Goal: Task Accomplishment & Management: Manage account settings

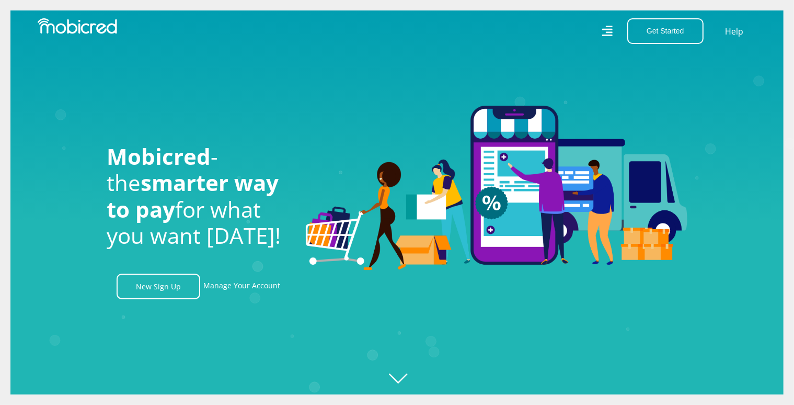
click at [612, 29] on icon at bounding box center [607, 31] width 10 height 10
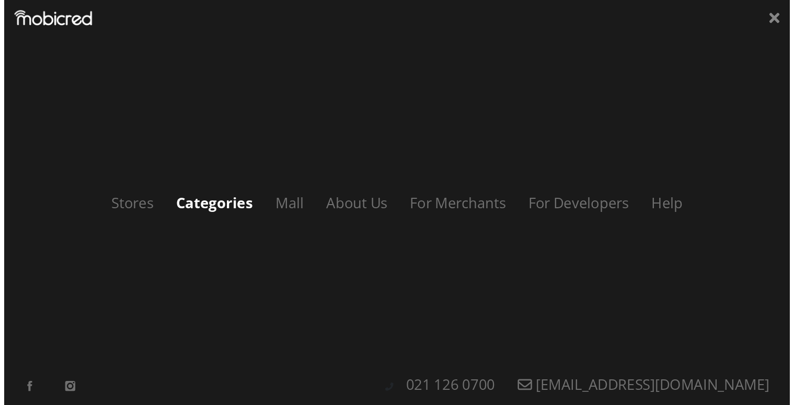
scroll to position [0, 1936]
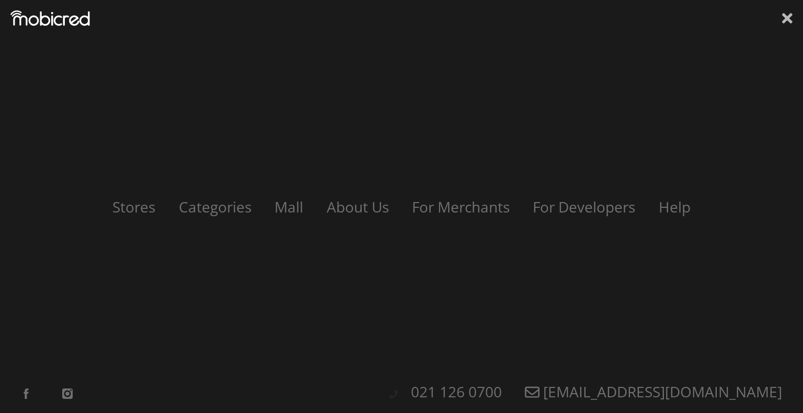
click at [785, 20] on icon at bounding box center [787, 18] width 10 height 10
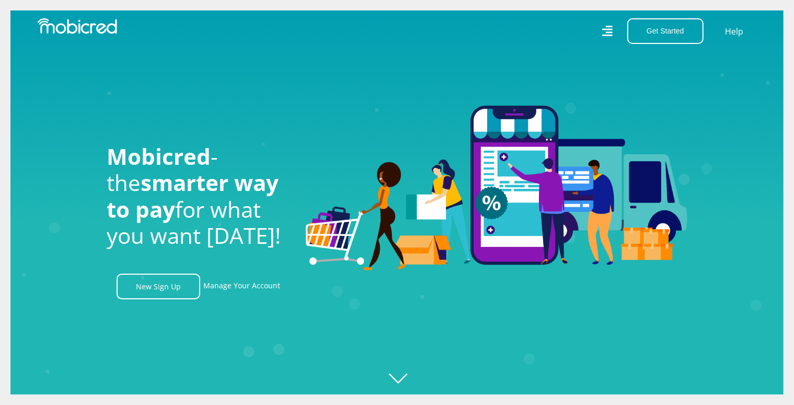
scroll to position [0, 2384]
click at [258, 283] on link "Manage Your Account" at bounding box center [241, 286] width 77 height 26
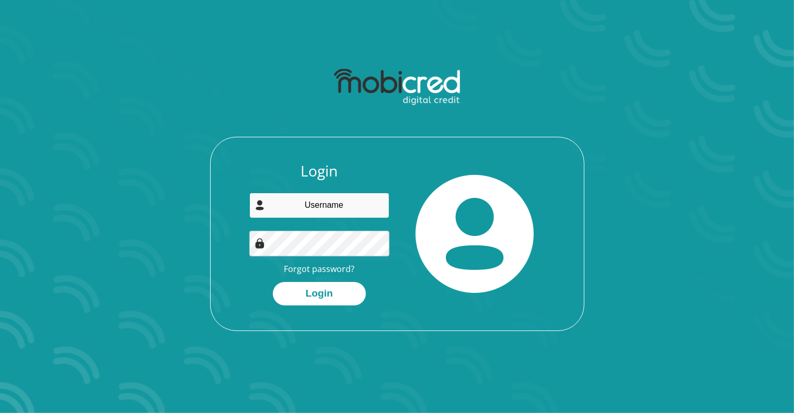
click at [305, 198] on input "email" at bounding box center [319, 206] width 140 height 26
click at [340, 208] on input "email" at bounding box center [319, 206] width 140 height 26
type input "vermaaklisamari@gmail.com"
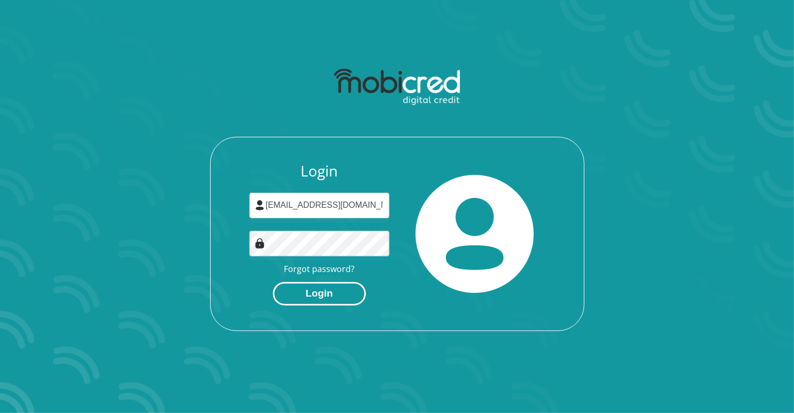
click at [322, 292] on button "Login" at bounding box center [319, 294] width 93 height 24
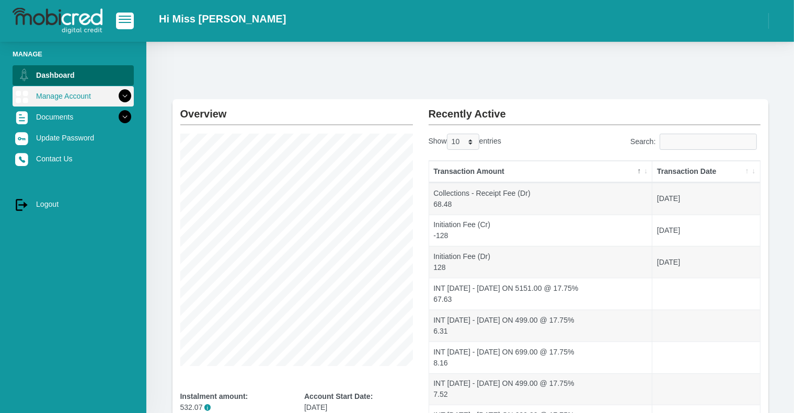
click at [68, 91] on link "Manage Account" at bounding box center [73, 96] width 121 height 20
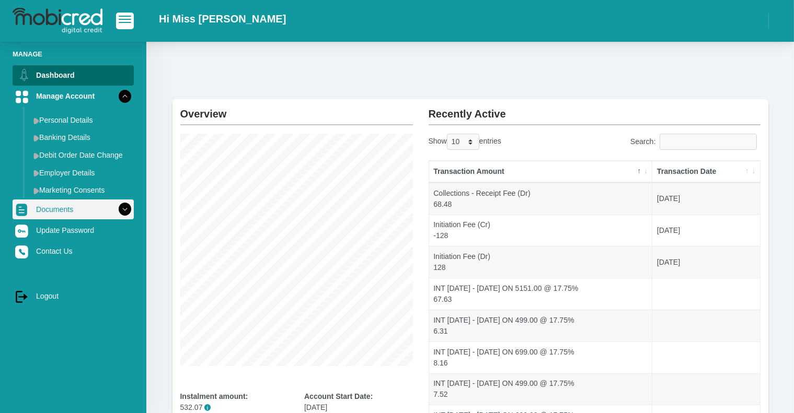
click at [82, 205] on link "Documents" at bounding box center [73, 210] width 121 height 20
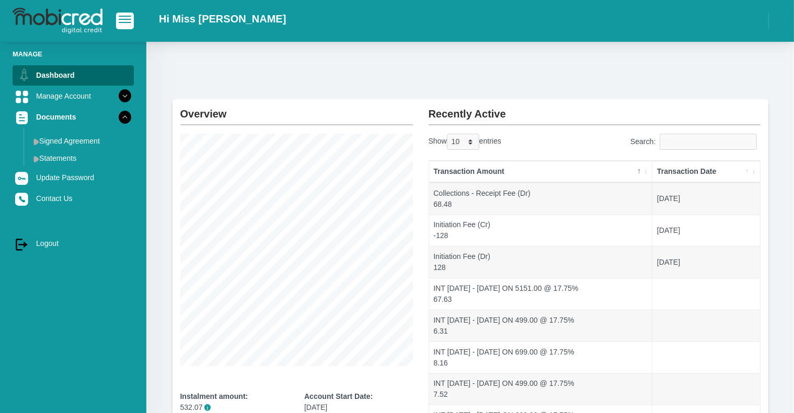
click at [232, 56] on div "Overview Instalment amount: 532.07 i Account Start Date: [DATE] Account Number:…" at bounding box center [470, 297] width 648 height 511
click at [130, 18] on span "button" at bounding box center [125, 19] width 13 height 7
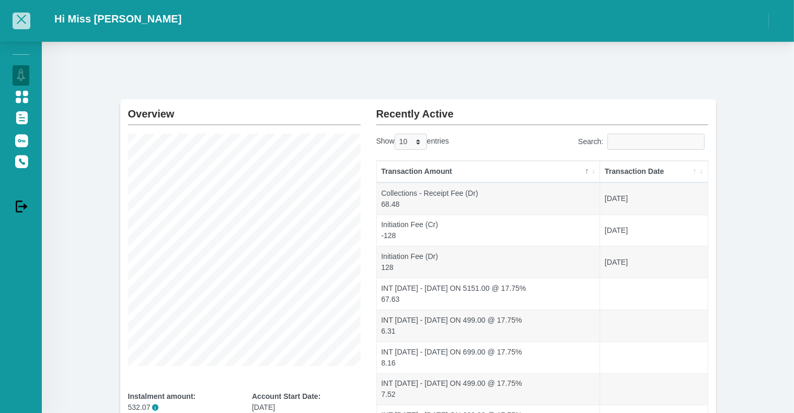
click at [25, 21] on span "button" at bounding box center [21, 19] width 13 height 7
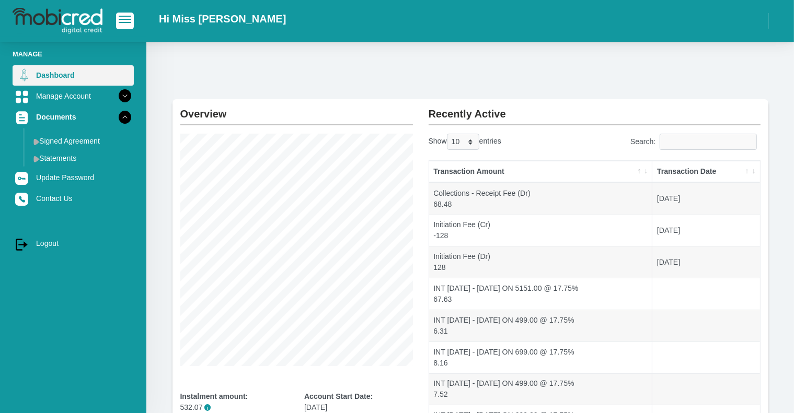
click at [68, 73] on link "Dashboard" at bounding box center [73, 75] width 121 height 20
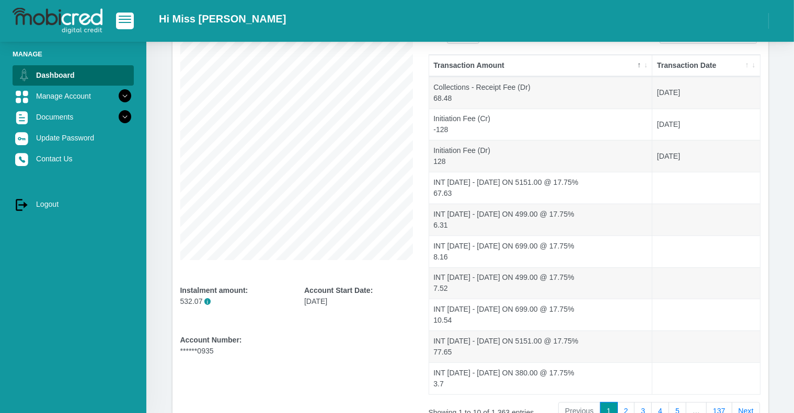
scroll to position [174, 0]
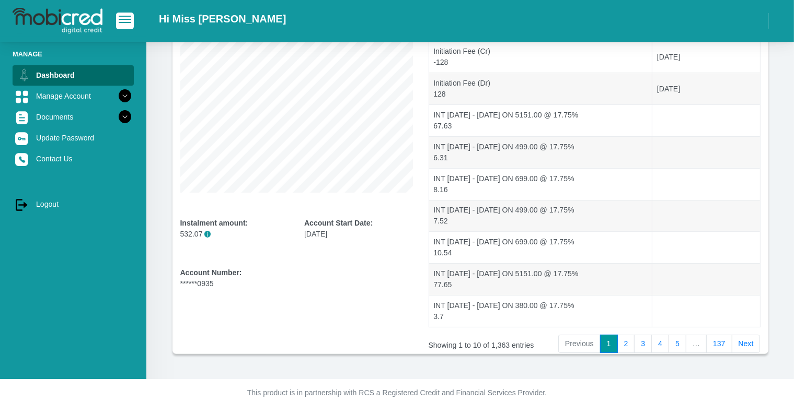
drag, startPoint x: 197, startPoint y: 257, endPoint x: 224, endPoint y: 239, distance: 32.5
click at [197, 257] on div "Instalment amount: 532.07 i" at bounding box center [234, 238] width 109 height 41
click at [295, 227] on div "Instalment amount: 532.07 i" at bounding box center [234, 238] width 124 height 41
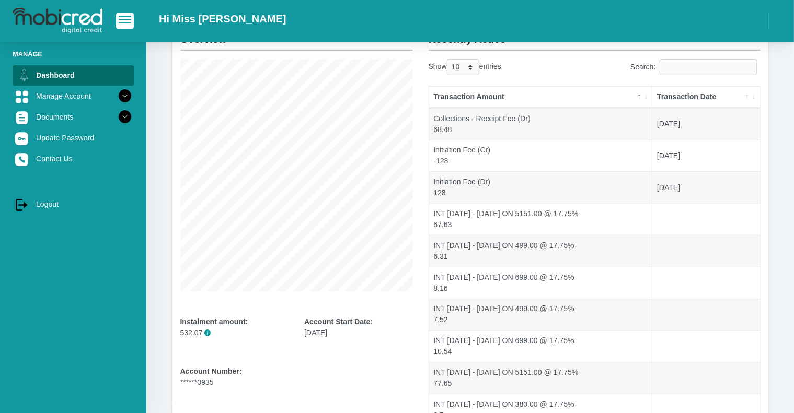
scroll to position [0, 0]
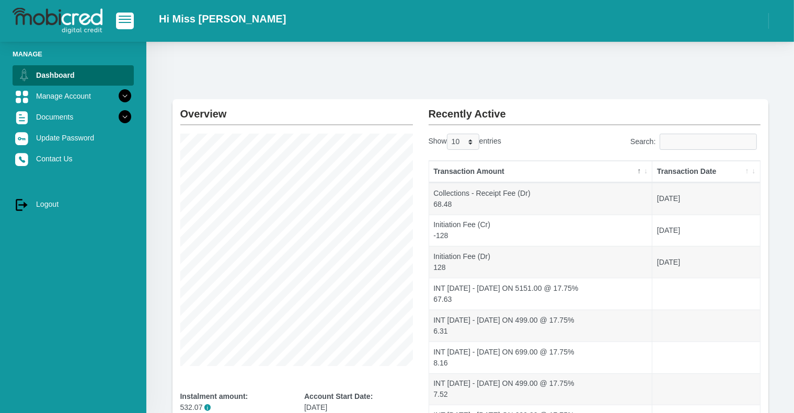
drag, startPoint x: 778, startPoint y: 16, endPoint x: 765, endPoint y: 18, distance: 12.6
click at [777, 16] on div "Hi Miss L Vermaak" at bounding box center [470, 20] width 648 height 31
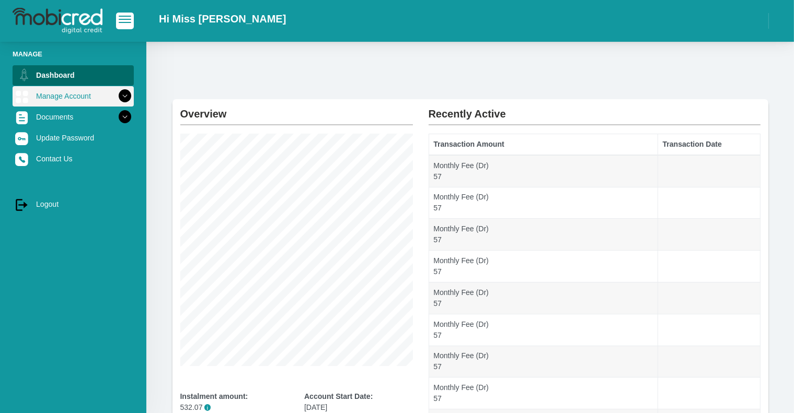
click at [120, 93] on icon at bounding box center [125, 96] width 18 height 18
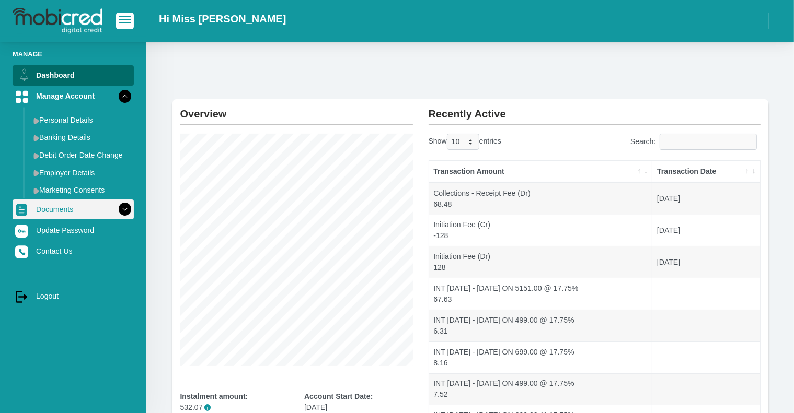
click at [77, 215] on link "Documents" at bounding box center [73, 210] width 121 height 20
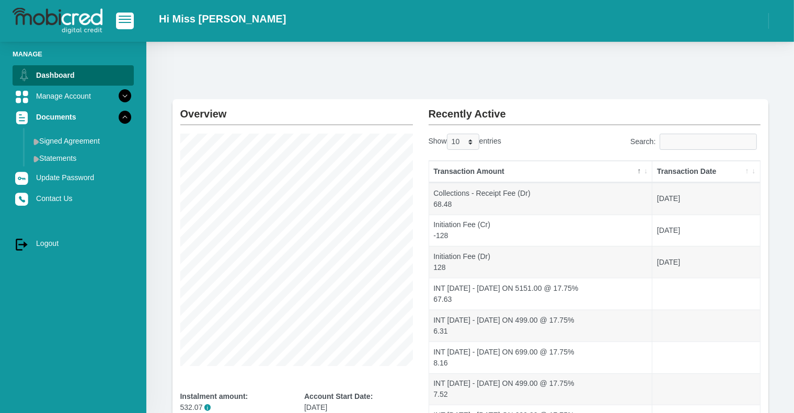
click at [71, 21] on img at bounding box center [58, 21] width 90 height 26
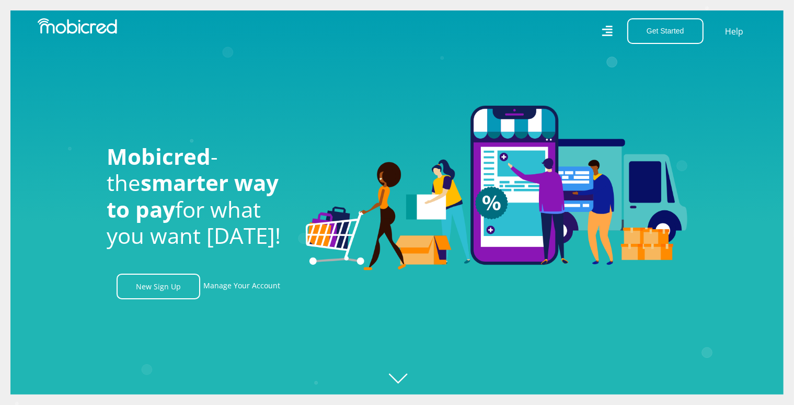
scroll to position [0, 744]
click at [392, 376] on icon "Created with [PERSON_NAME] 2.3.0" at bounding box center [407, 202] width 794 height 405
click at [401, 377] on icon "Created with [PERSON_NAME] 2.3.0" at bounding box center [407, 202] width 794 height 405
click at [405, 380] on icon "Created with [PERSON_NAME] 2.3.0" at bounding box center [407, 202] width 794 height 405
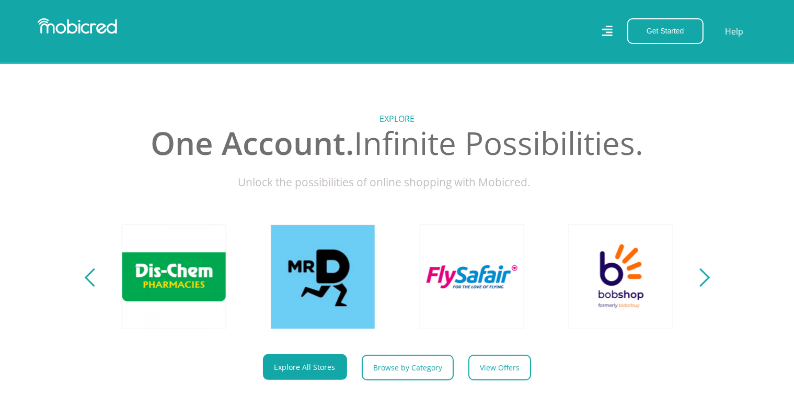
scroll to position [366, 0]
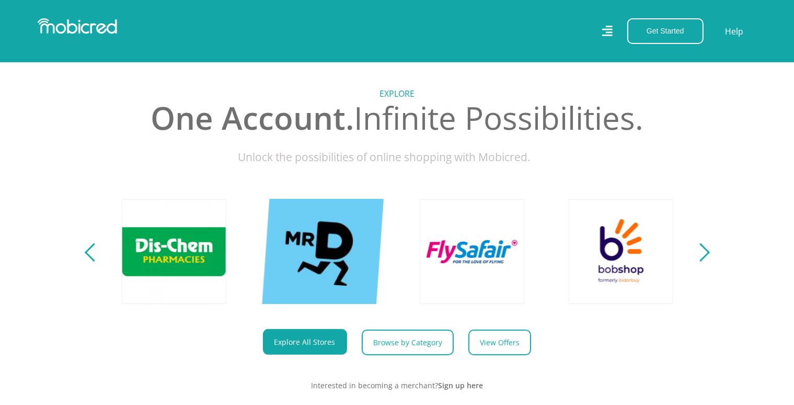
click at [323, 240] on link at bounding box center [323, 251] width 123 height 123
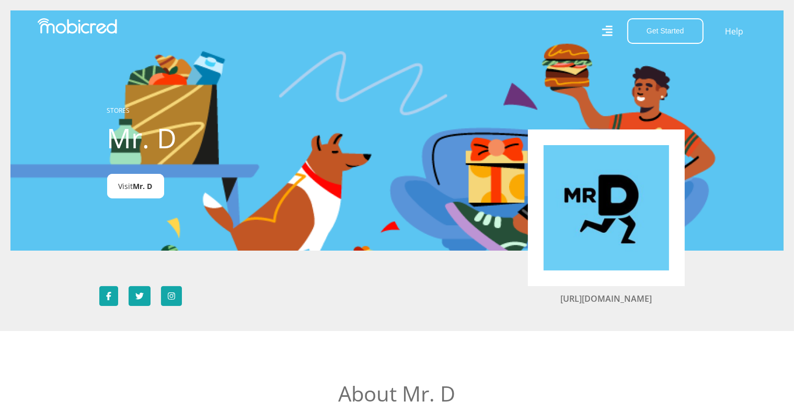
click at [137, 187] on span "Mr. D" at bounding box center [142, 186] width 19 height 10
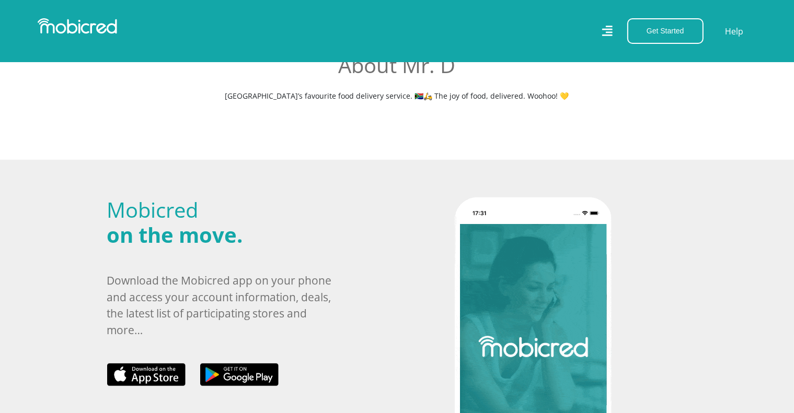
scroll to position [470, 0]
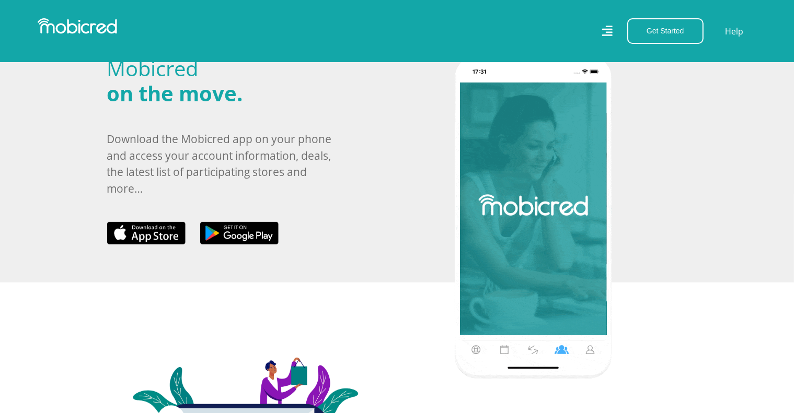
click at [611, 31] on icon at bounding box center [607, 31] width 10 height 15
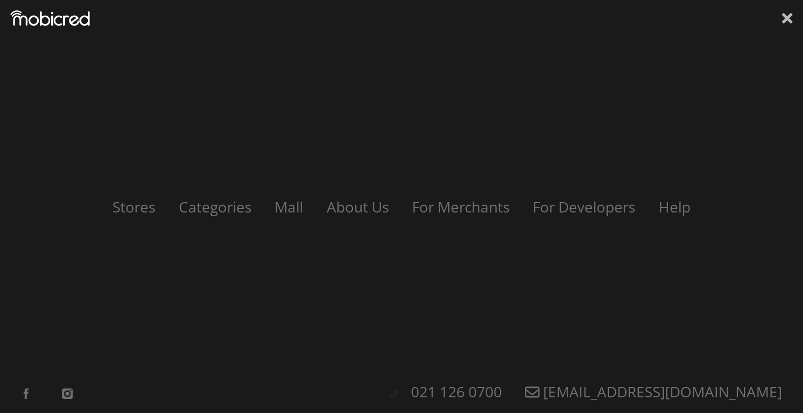
click at [785, 21] on icon at bounding box center [787, 18] width 10 height 10
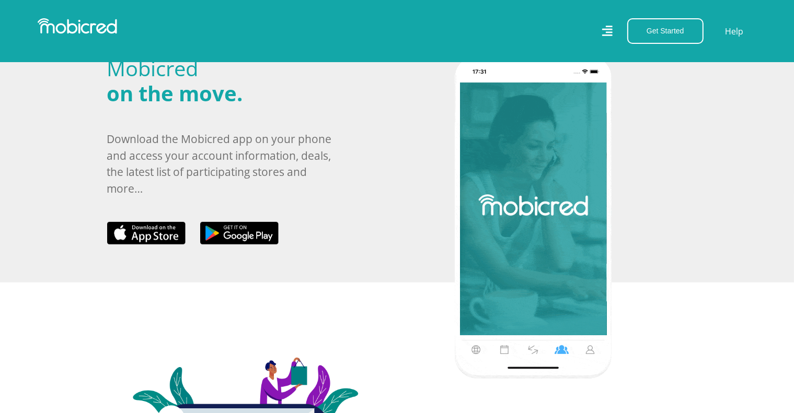
click at [80, 37] on div at bounding box center [213, 31] width 367 height 26
drag, startPoint x: 107, startPoint y: 25, endPoint x: 122, endPoint y: 37, distance: 19.3
click at [107, 25] on img at bounding box center [77, 26] width 79 height 16
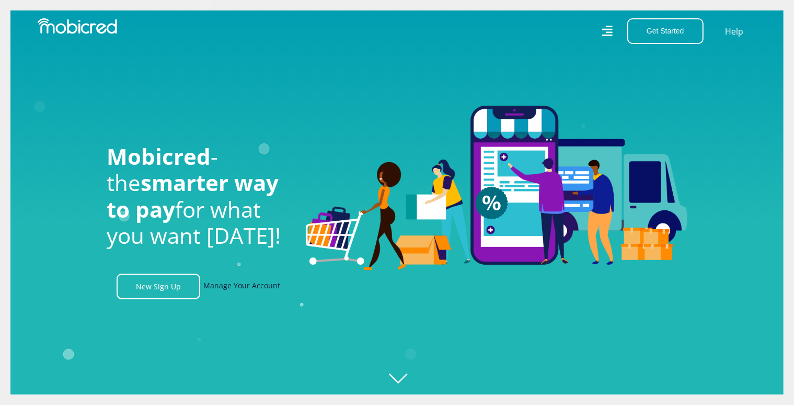
click at [225, 295] on link "Manage Your Account" at bounding box center [241, 286] width 77 height 26
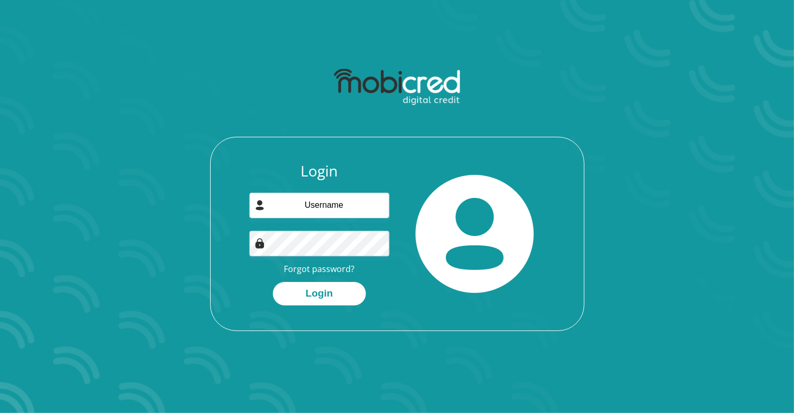
drag, startPoint x: 312, startPoint y: 224, endPoint x: 315, endPoint y: 219, distance: 6.1
click at [312, 223] on div "Login Forgot password? Login" at bounding box center [319, 234] width 156 height 143
click at [326, 202] on input "email" at bounding box center [319, 206] width 140 height 26
type input "vermaaklisamari@gmail.com"
drag, startPoint x: 319, startPoint y: 284, endPoint x: 317, endPoint y: 275, distance: 9.3
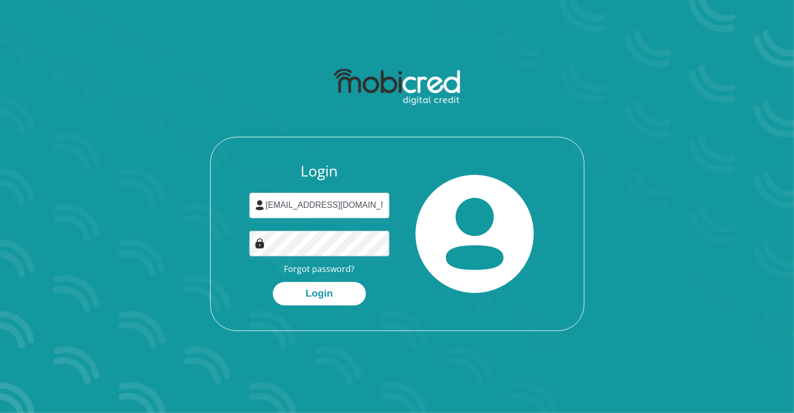
click at [318, 285] on button "Login" at bounding box center [319, 294] width 93 height 24
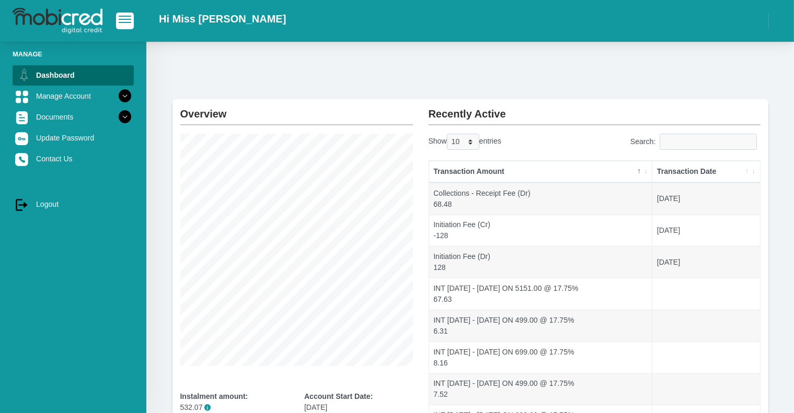
drag, startPoint x: 199, startPoint y: 116, endPoint x: 241, endPoint y: 119, distance: 42.9
click at [199, 116] on h2 "Overview" at bounding box center [296, 109] width 233 height 21
click at [36, 71] on link "Dashboard" at bounding box center [73, 75] width 121 height 20
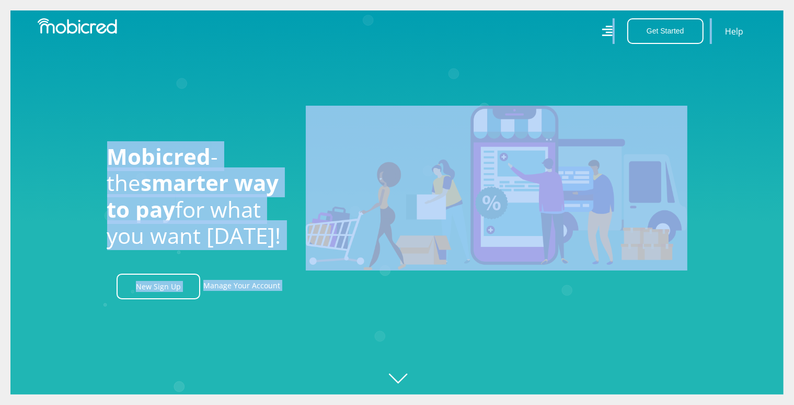
scroll to position [0, 1340]
drag, startPoint x: 609, startPoint y: 30, endPoint x: 707, endPoint y: 87, distance: 113.1
click at [688, 78] on icon "Created with [PERSON_NAME] 2.3.0" at bounding box center [407, 202] width 794 height 405
